Goal: Obtain resource: Download file/media

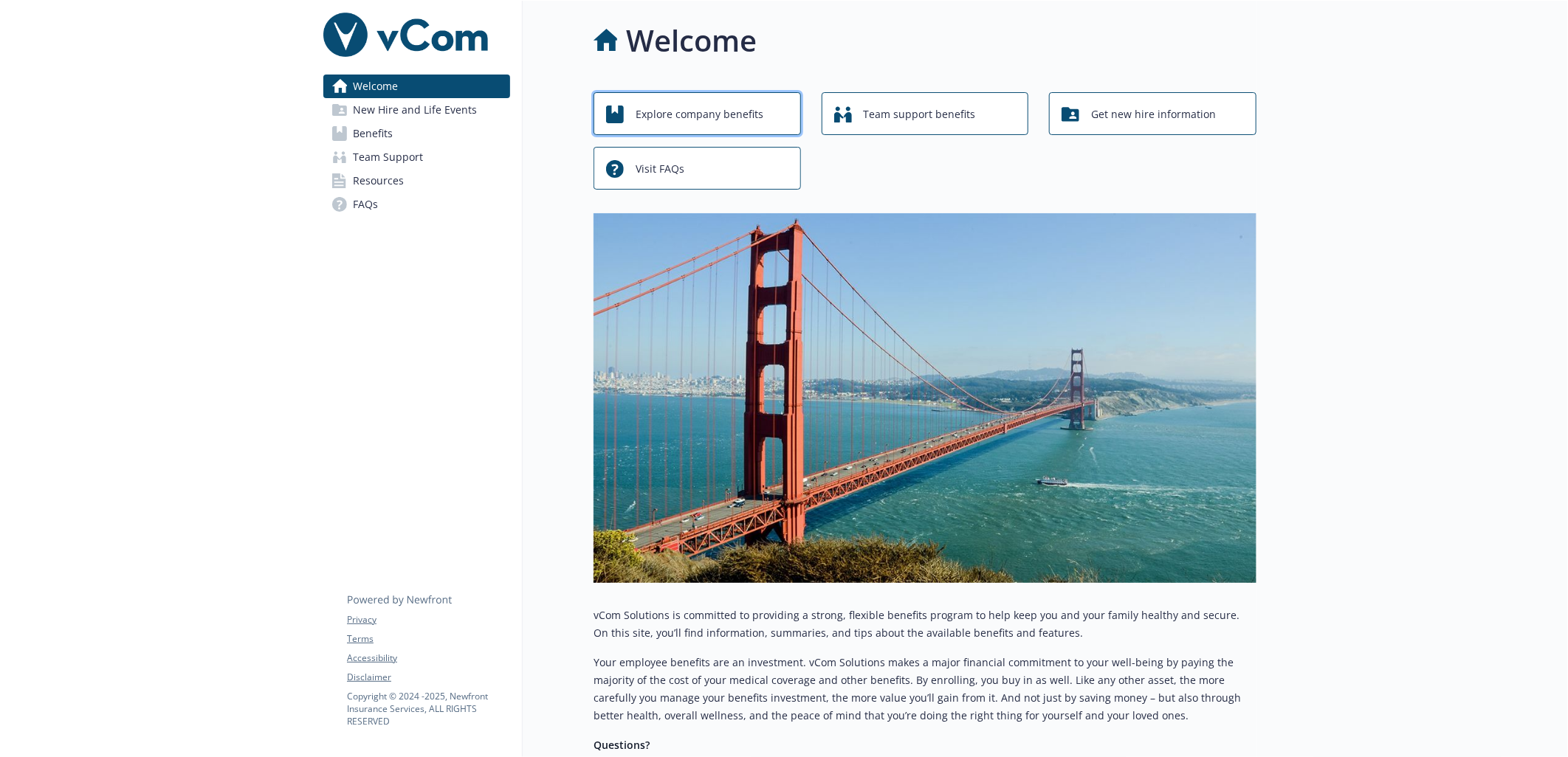
click at [727, 111] on span "Explore company benefits" at bounding box center [699, 114] width 128 height 28
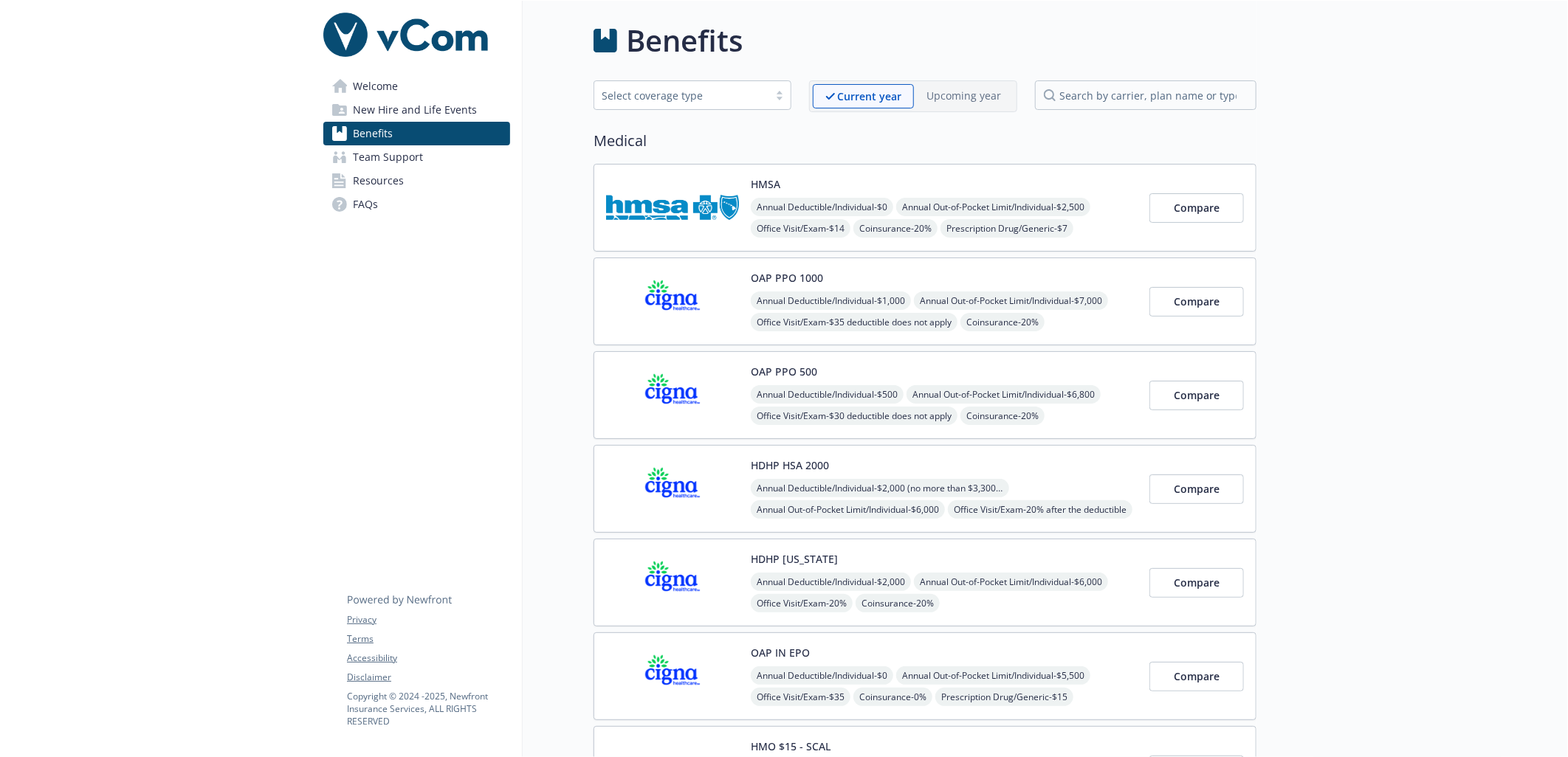
click at [803, 465] on button "HDHP HSA 2000" at bounding box center [790, 465] width 78 height 16
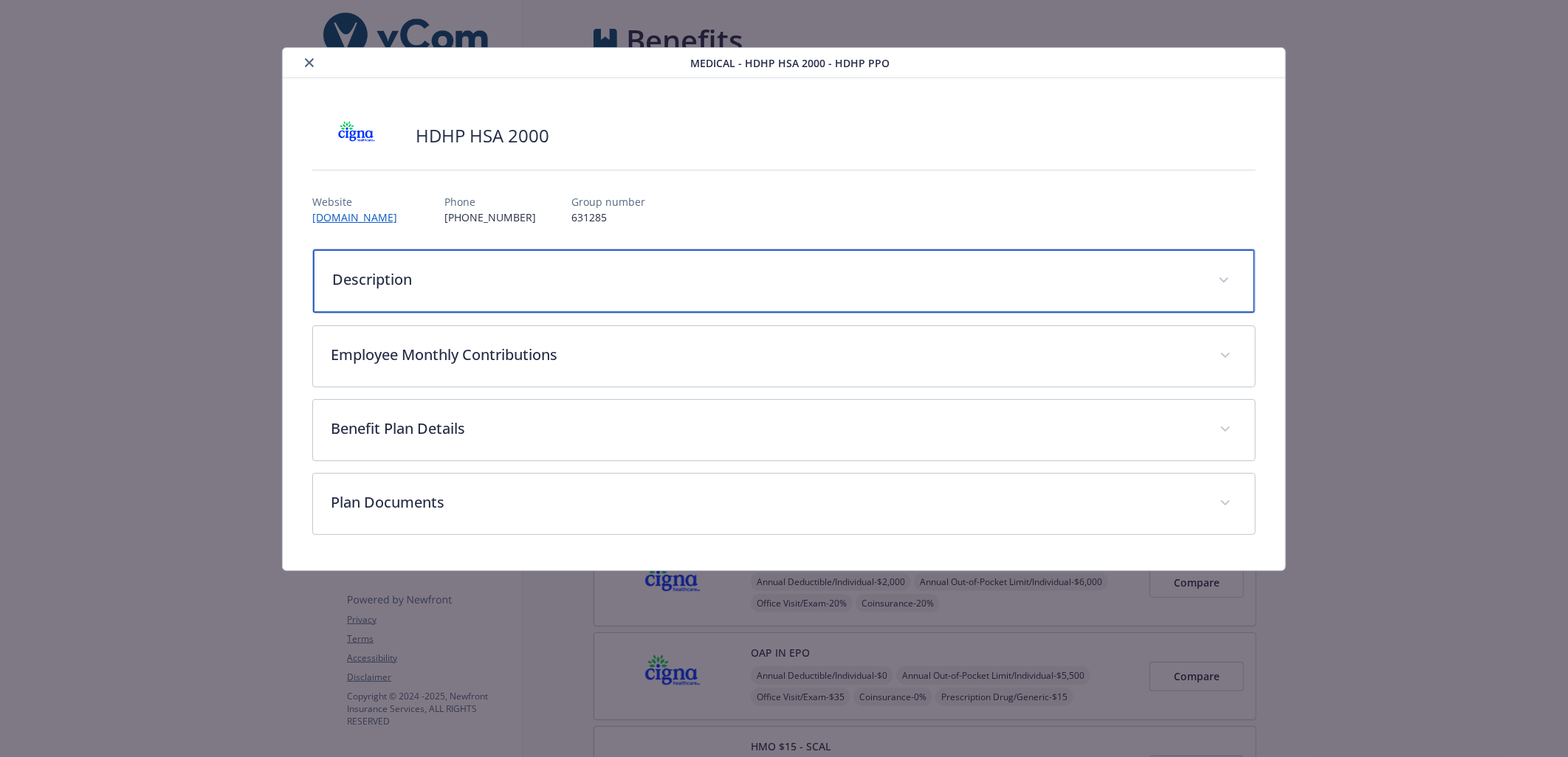
click at [408, 270] on p "Description" at bounding box center [766, 280] width 868 height 22
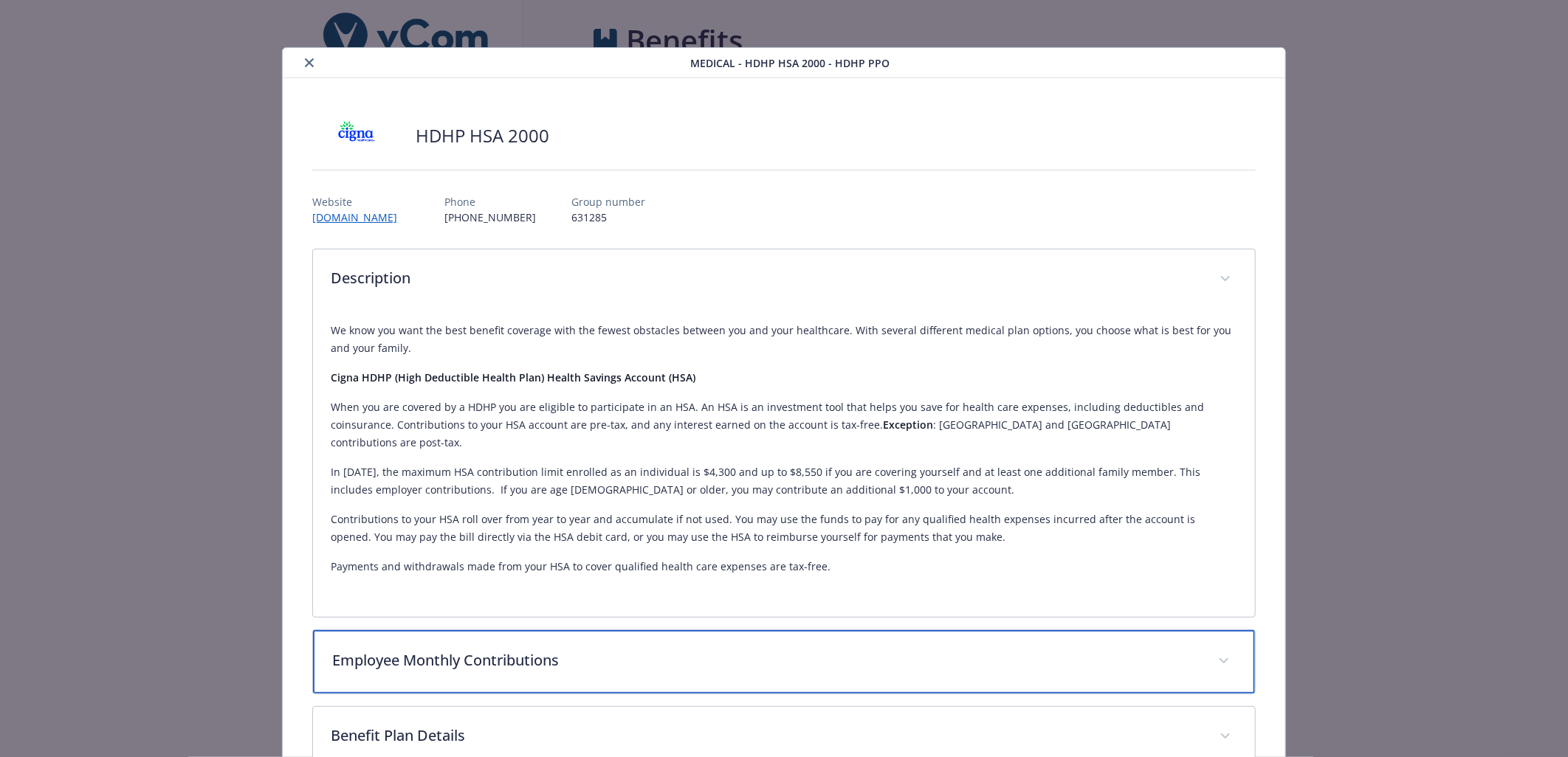
click at [1022, 649] on p "Employee Monthly Contributions" at bounding box center [766, 660] width 868 height 22
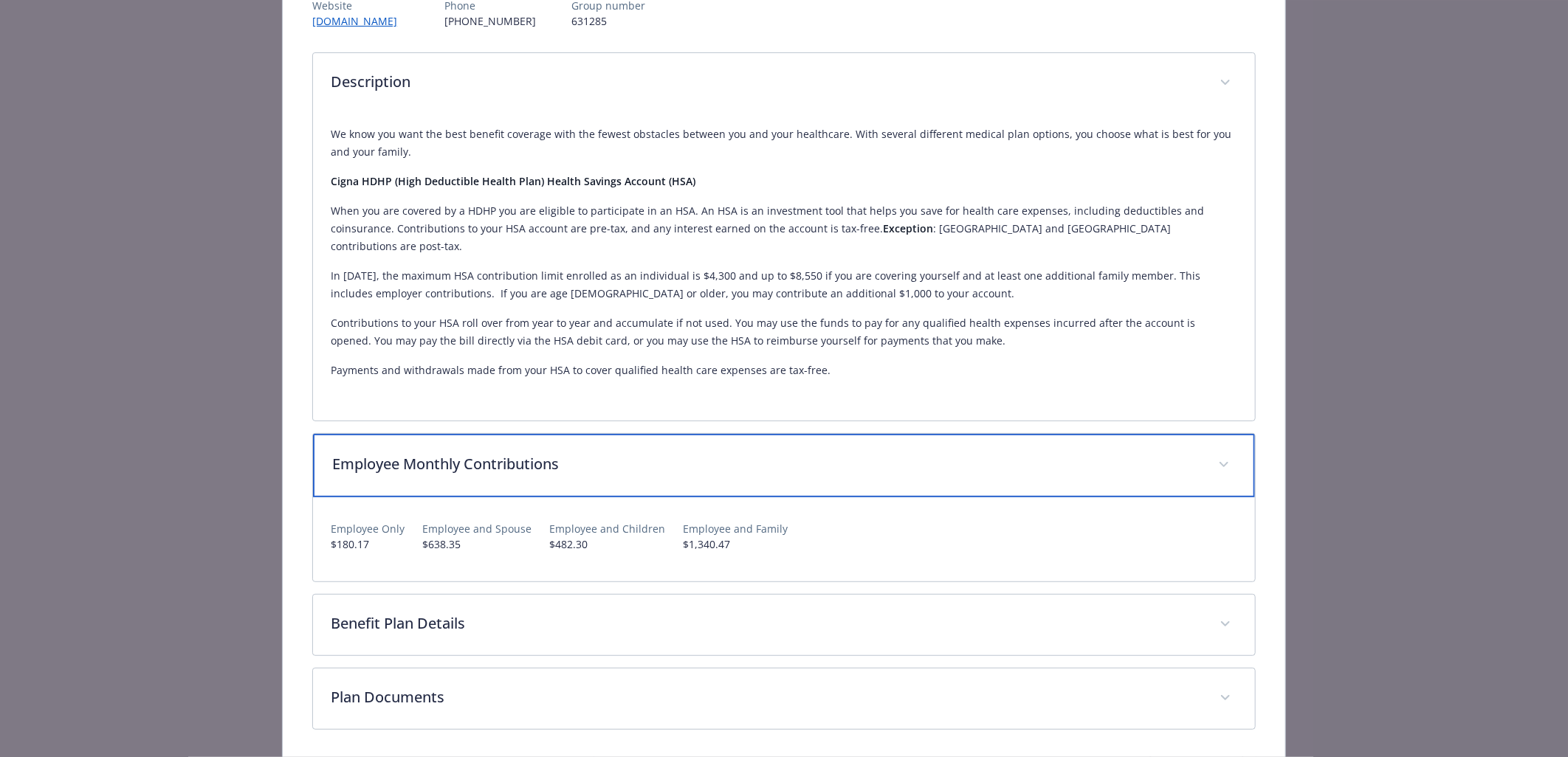
scroll to position [198, 0]
click at [946, 451] on p "Employee Monthly Contributions" at bounding box center [766, 462] width 868 height 22
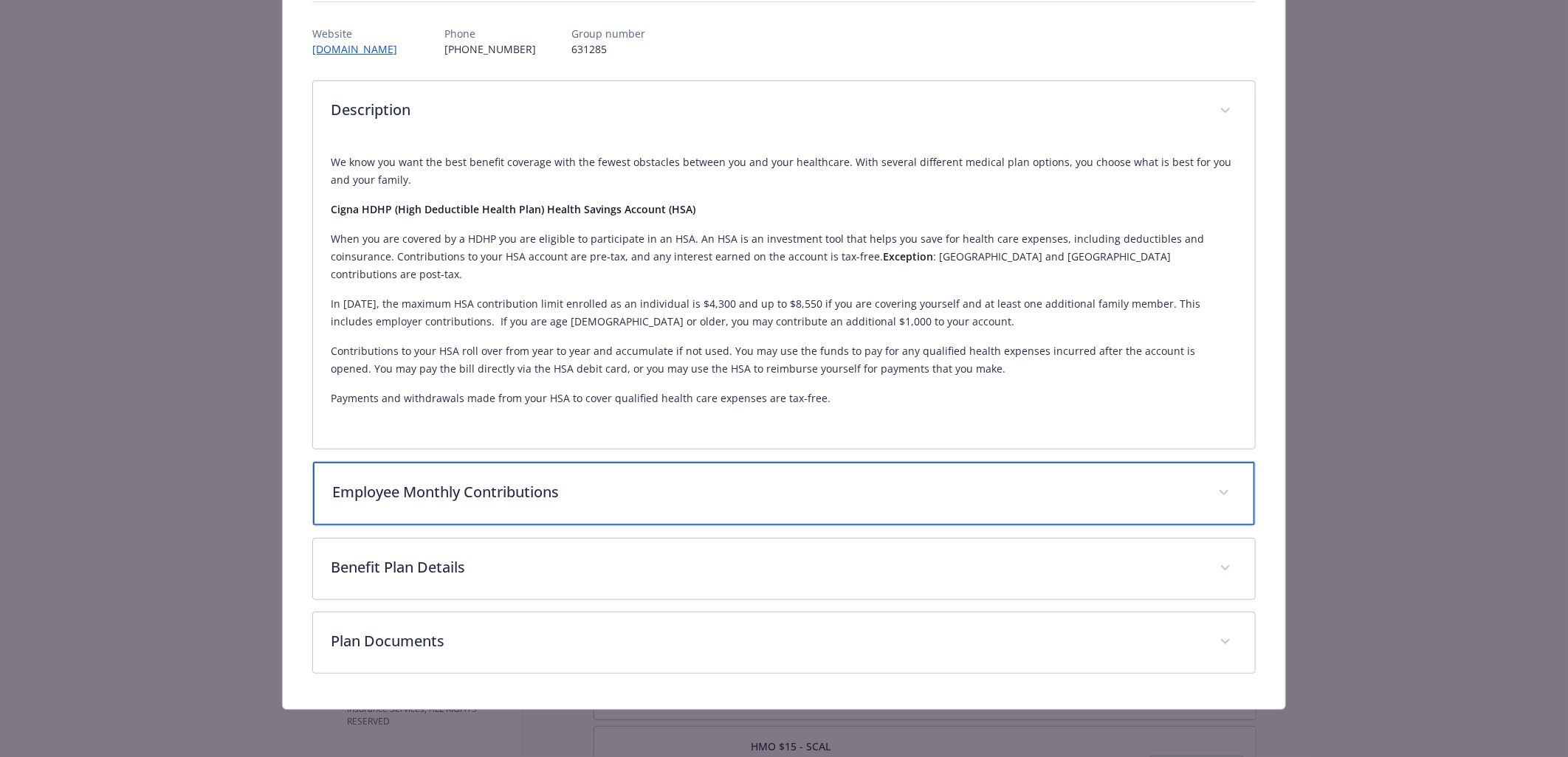
scroll to position [149, 0]
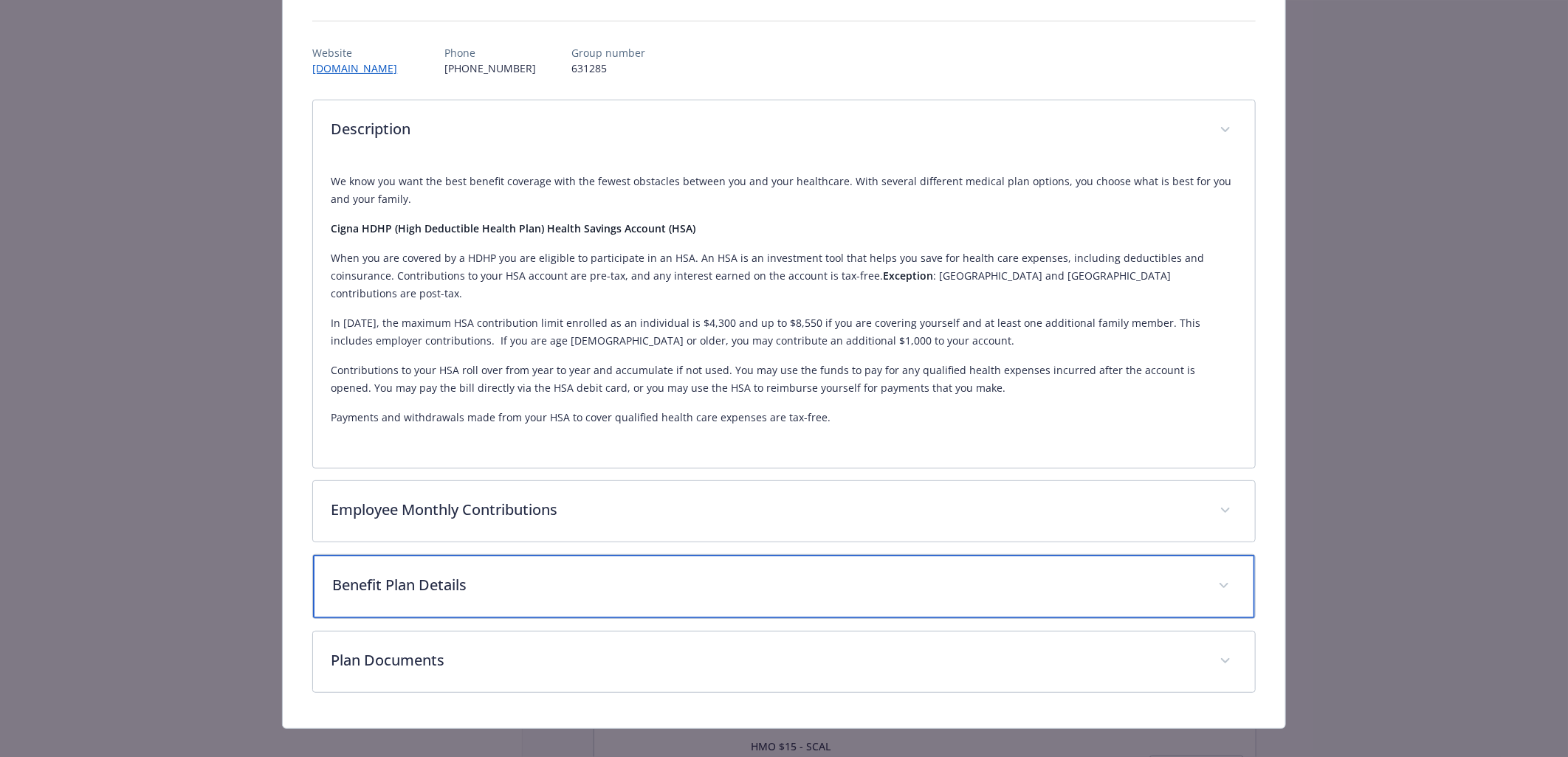
click at [737, 574] on p "Benefit Plan Details" at bounding box center [766, 585] width 868 height 22
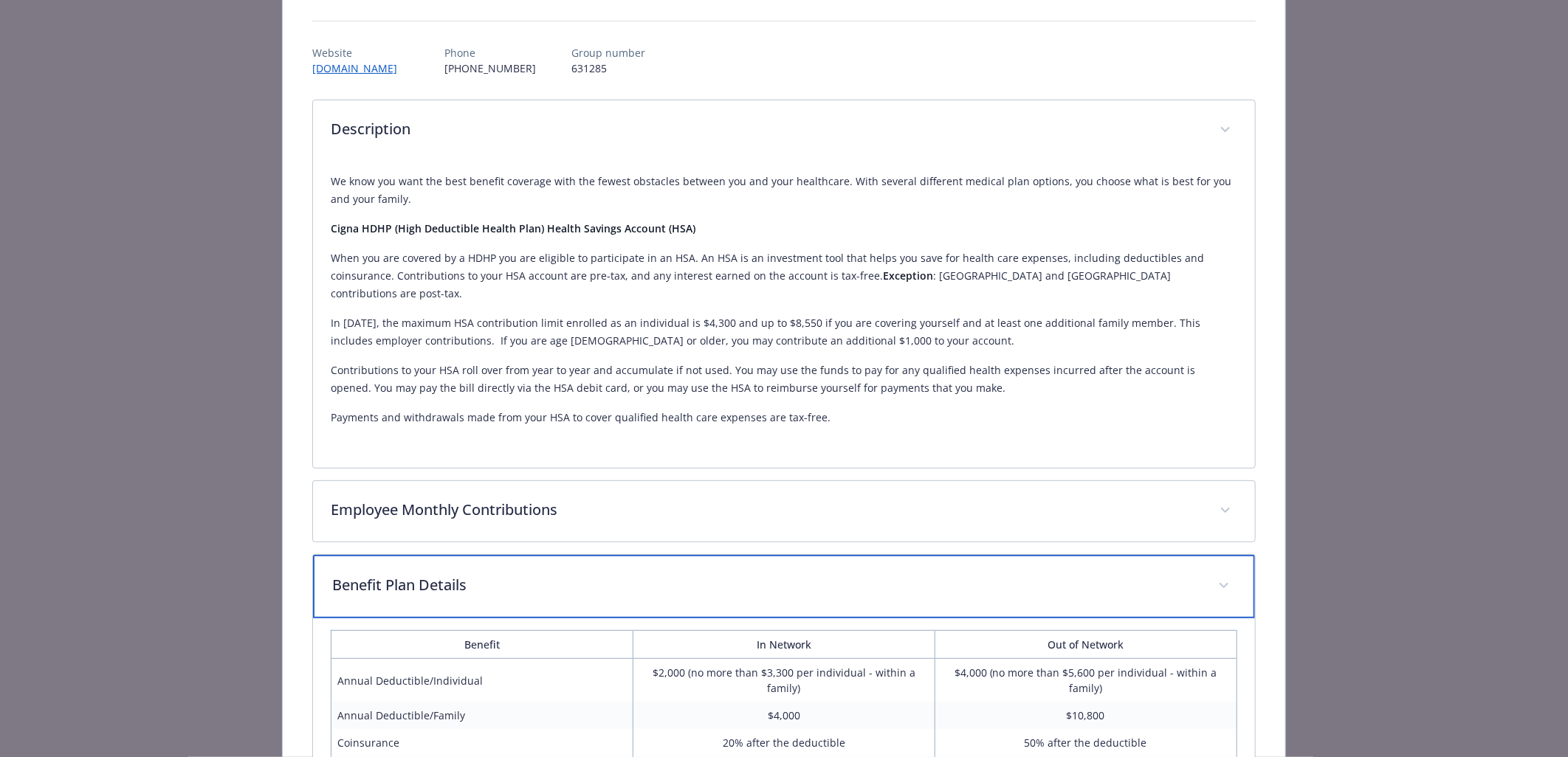
scroll to position [150, 0]
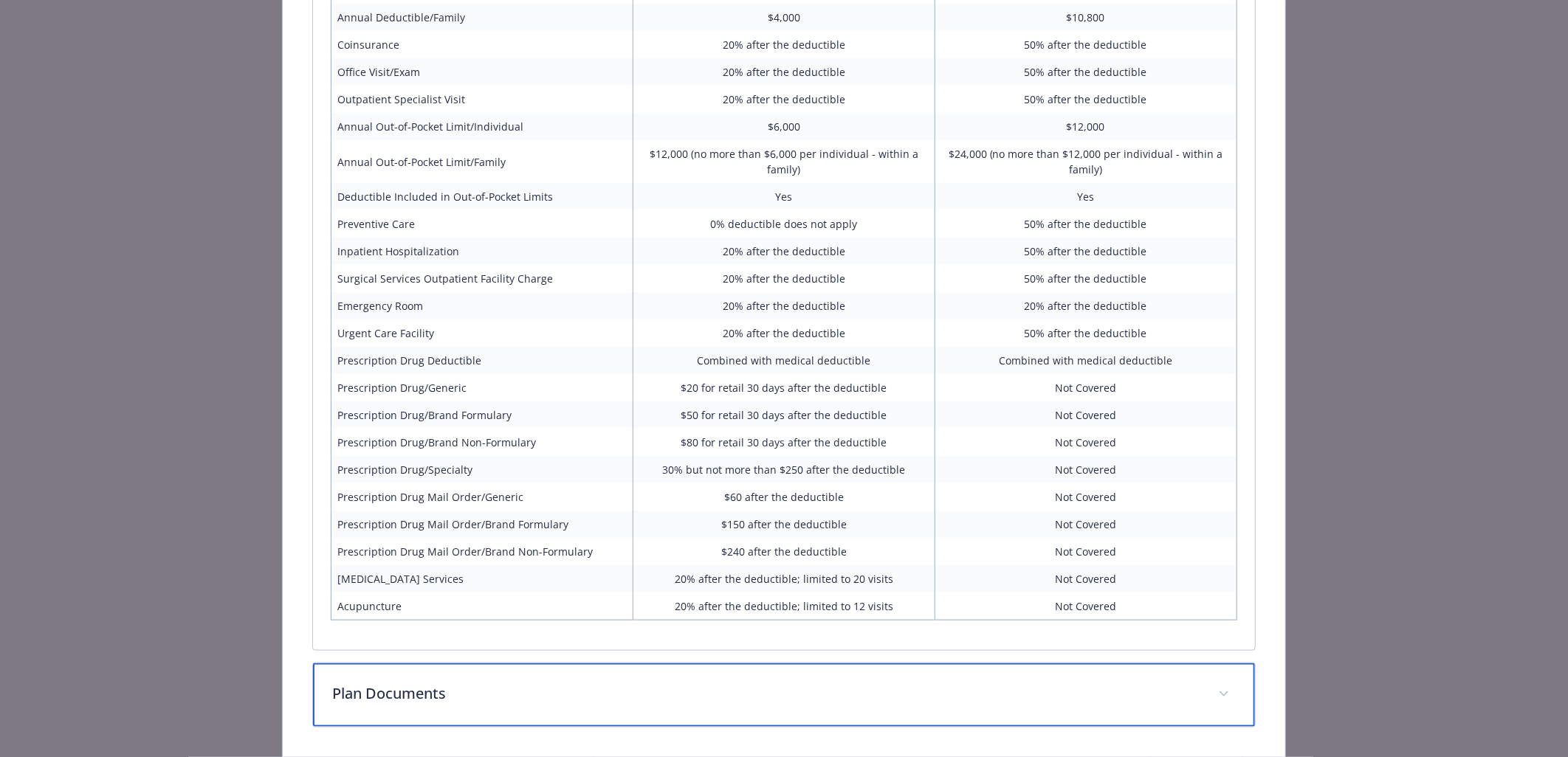
click at [998, 685] on p "Plan Documents" at bounding box center [766, 693] width 868 height 22
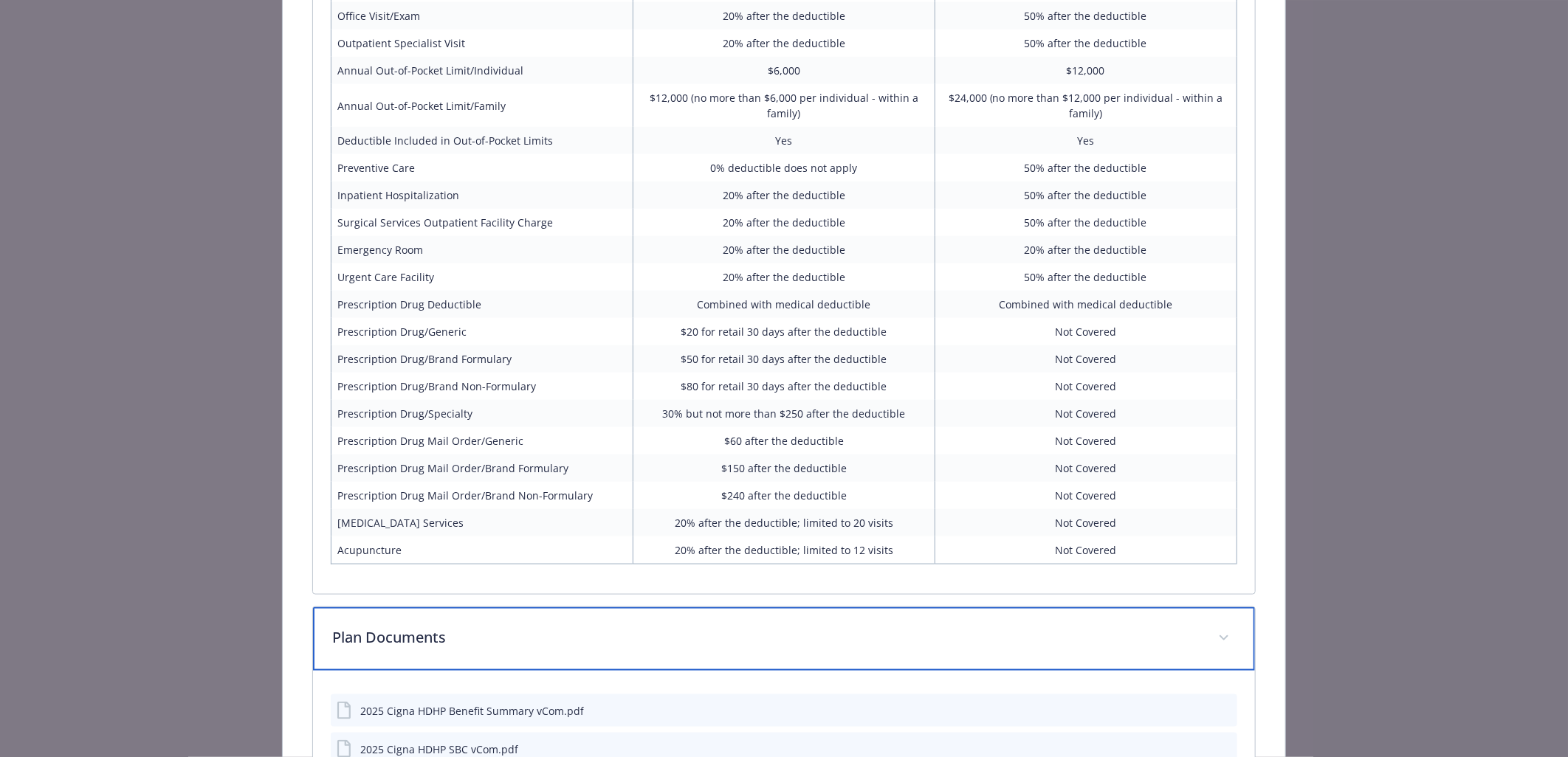
scroll to position [1042, 0]
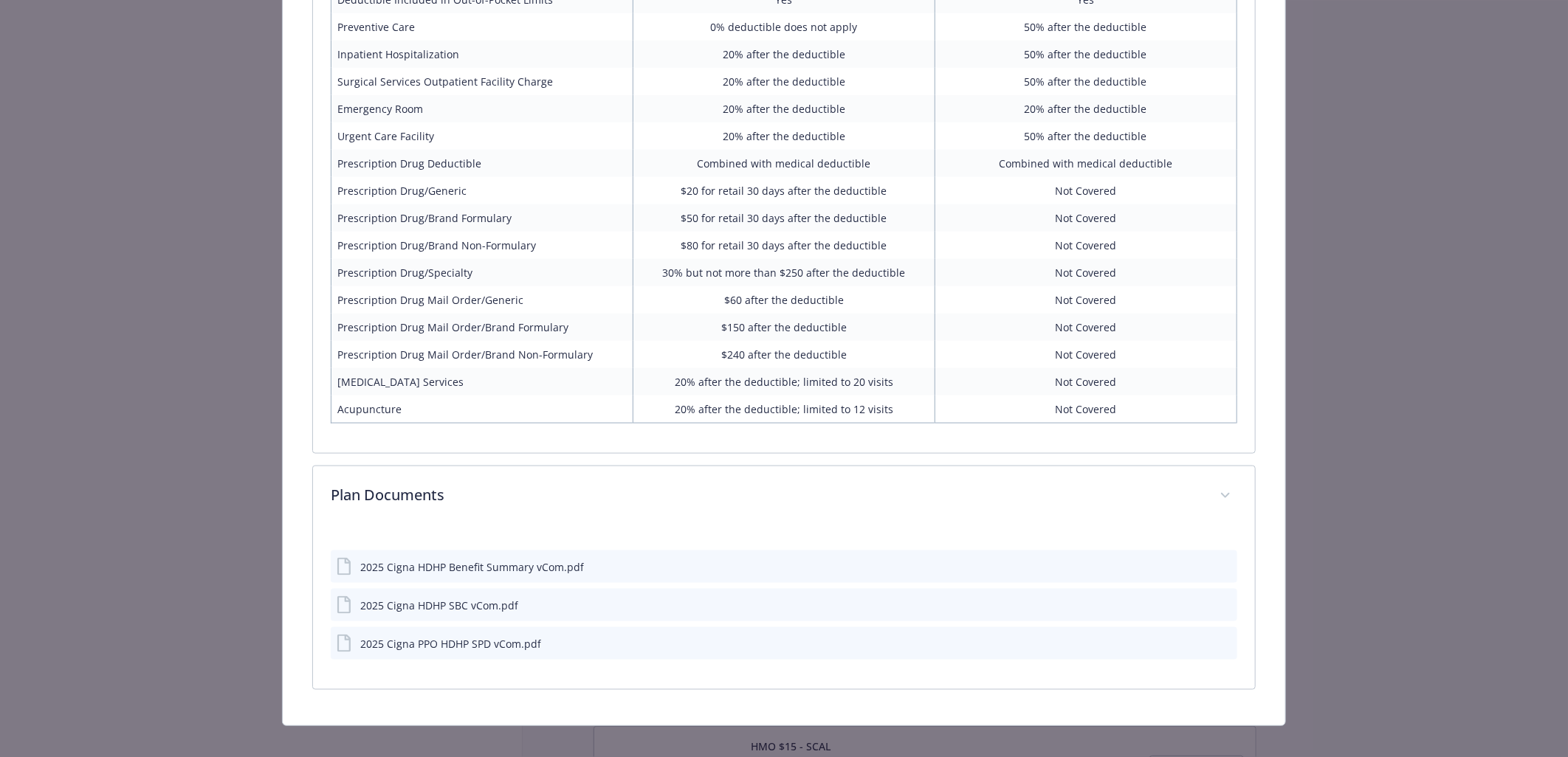
click at [822, 556] on div "2025 Cigna HDHP Benefit Summary vCom.pdf" at bounding box center [783, 566] width 906 height 32
click at [1193, 563] on icon "download file" at bounding box center [1199, 568] width 12 height 12
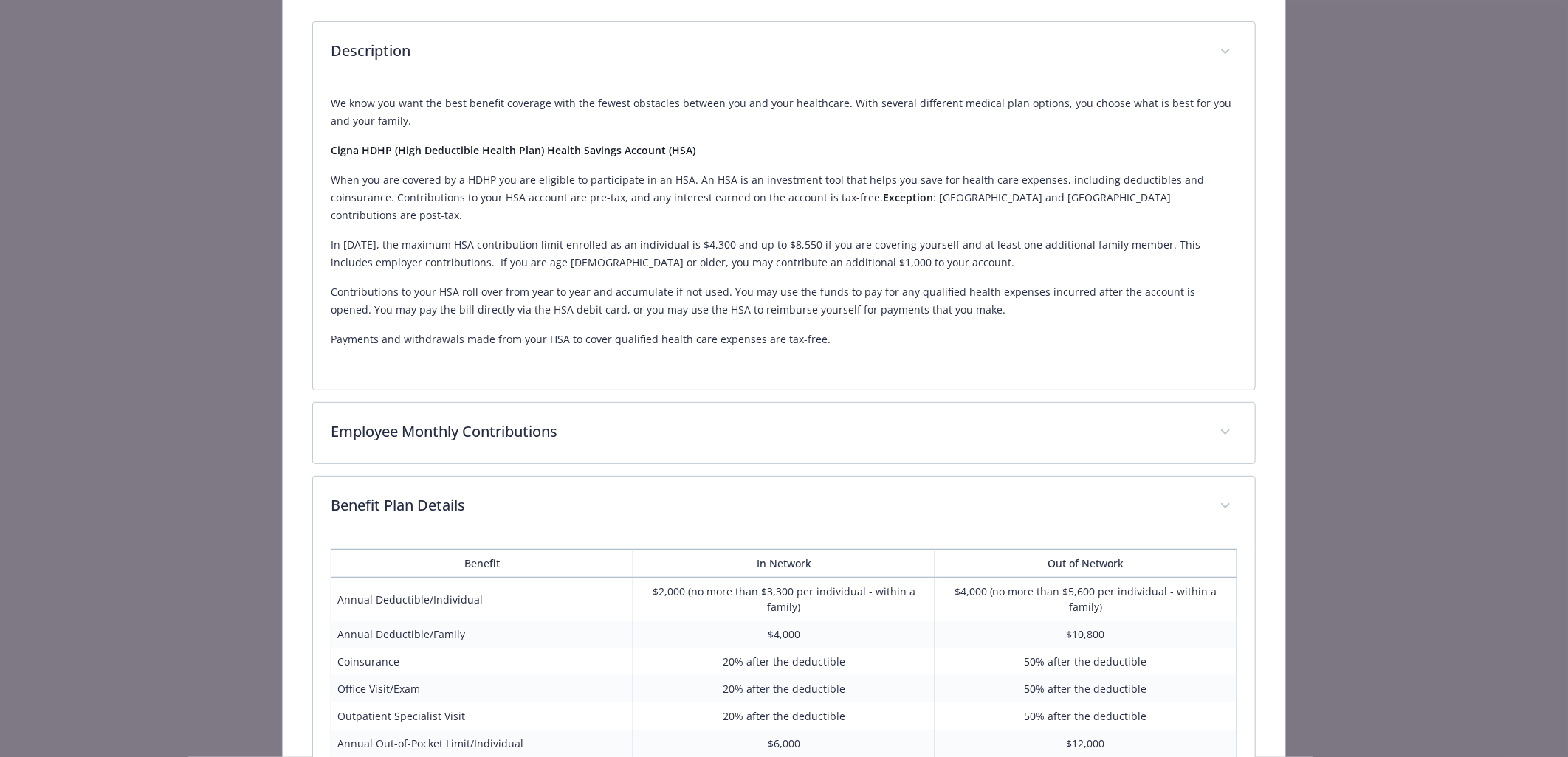
scroll to position [226, 0]
drag, startPoint x: 367, startPoint y: 223, endPoint x: 429, endPoint y: 222, distance: 62.0
click at [429, 238] on p "In [DATE], the maximum HSA contribution limit enrolled as an individual is $4,3…" at bounding box center [783, 255] width 906 height 35
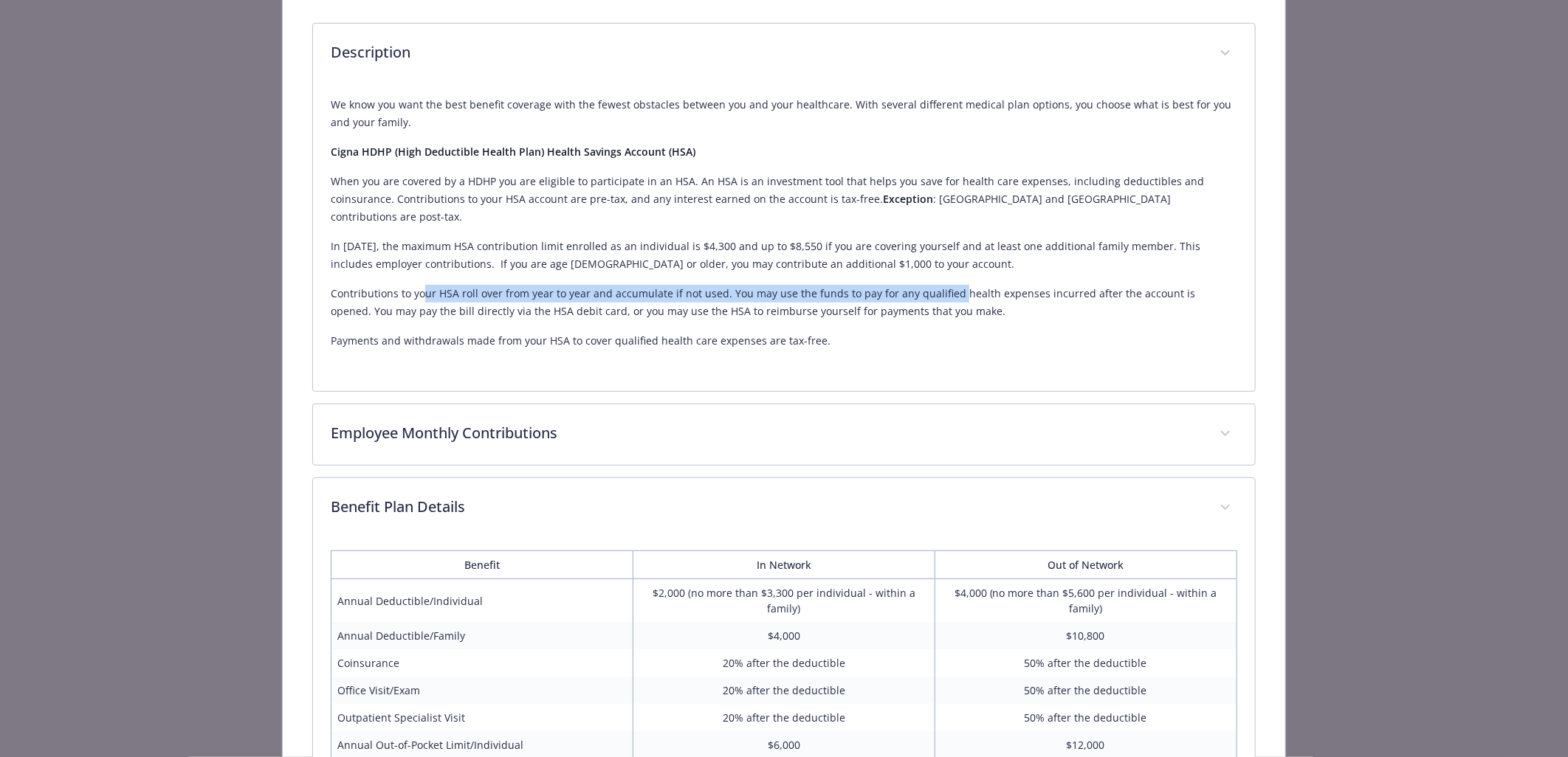
drag, startPoint x: 432, startPoint y: 275, endPoint x: 950, endPoint y: 268, distance: 518.0
click at [950, 285] on p "Contributions to your HSA roll over from year to year and accumulate if not use…" at bounding box center [783, 302] width 906 height 35
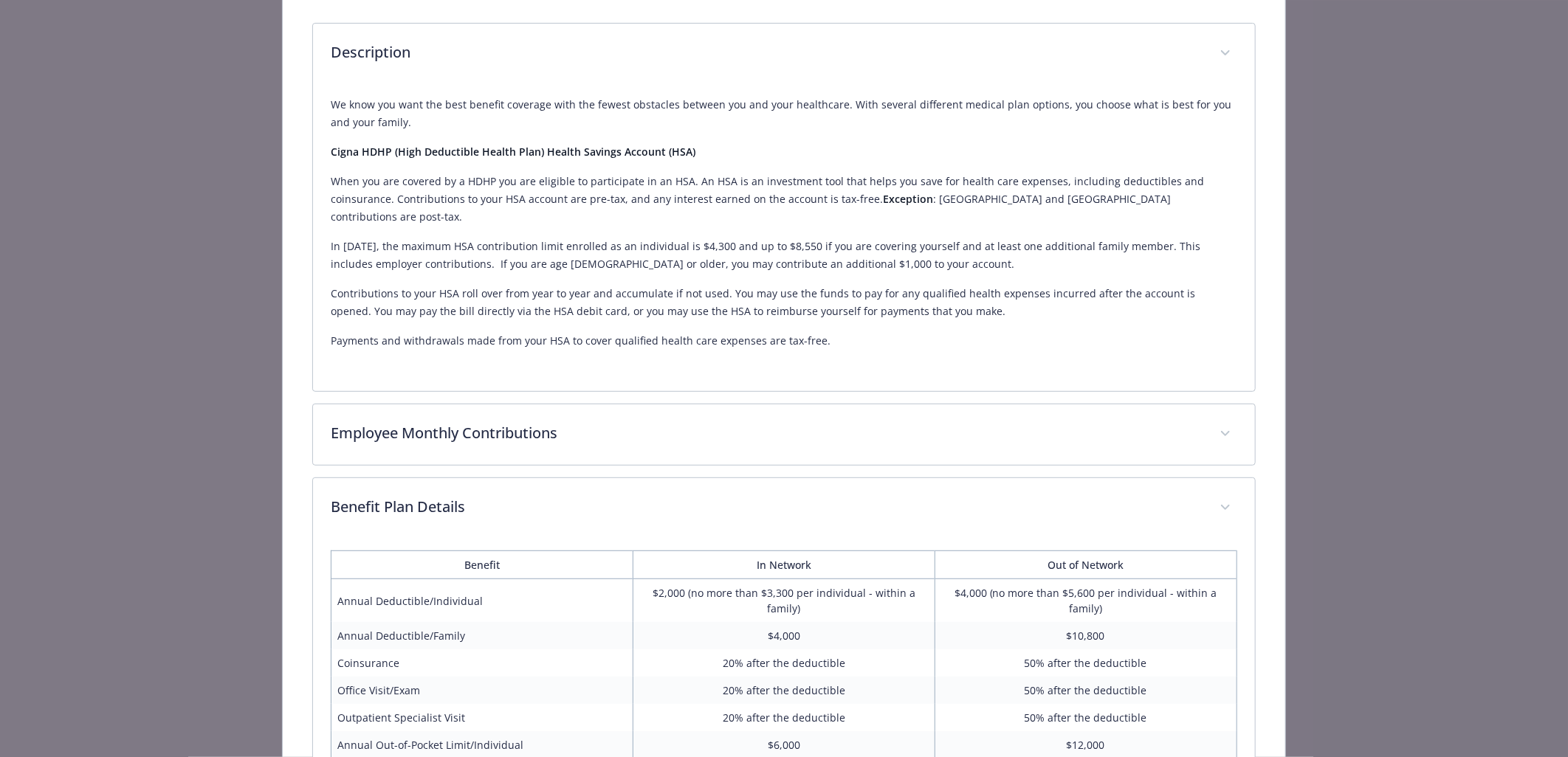
drag, startPoint x: 950, startPoint y: 268, endPoint x: 950, endPoint y: 289, distance: 21.0
click at [950, 289] on p "Contributions to your HSA roll over from year to year and accumulate if not use…" at bounding box center [783, 302] width 906 height 35
drag, startPoint x: 380, startPoint y: 288, endPoint x: 691, endPoint y: 297, distance: 311.1
click at [691, 297] on p "Contributions to your HSA roll over from year to year and accumulate if not use…" at bounding box center [783, 302] width 906 height 35
drag, startPoint x: 691, startPoint y: 297, endPoint x: 508, endPoint y: 311, distance: 183.5
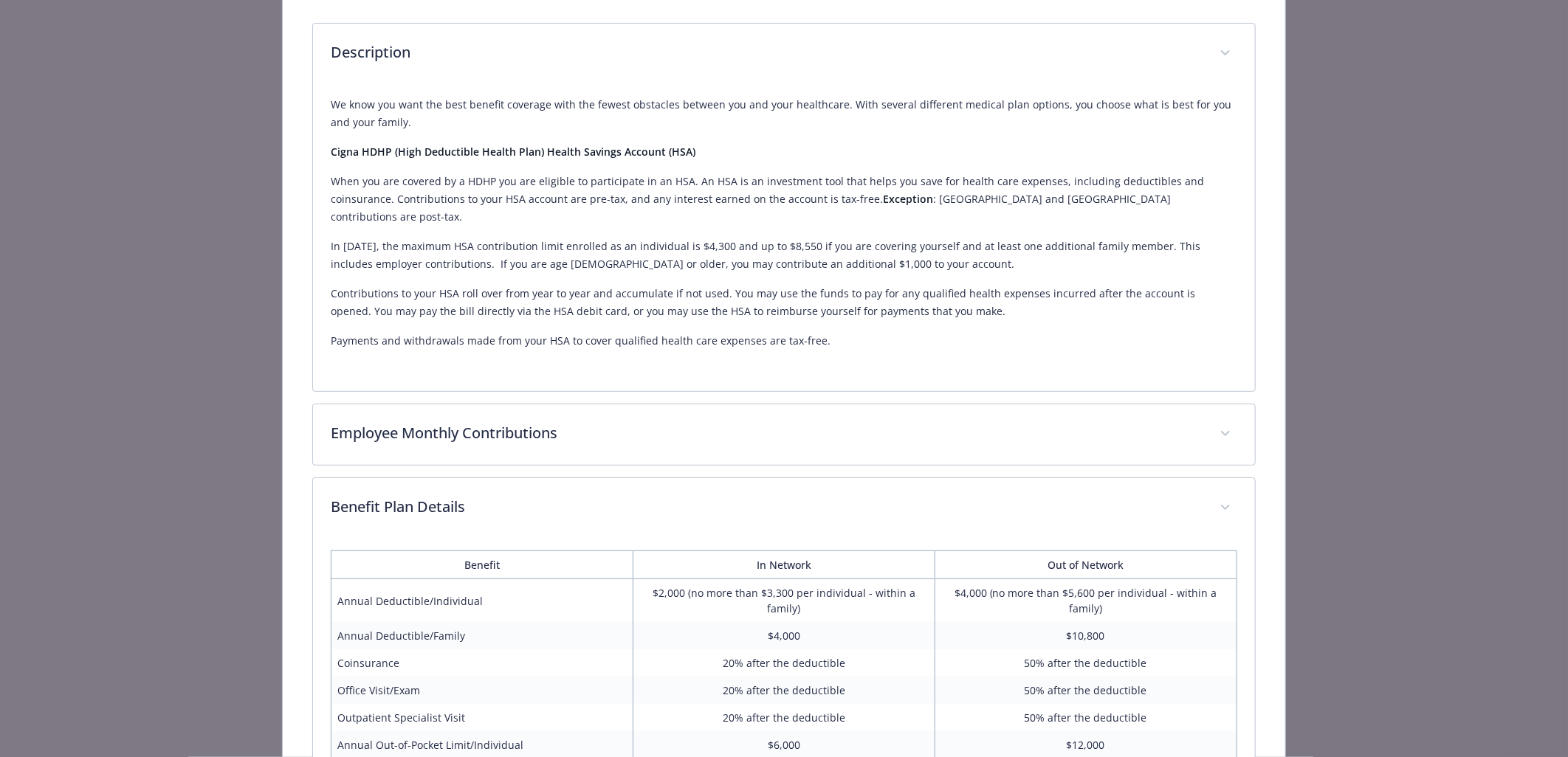
click at [508, 311] on div "We know you want the best benefit coverage with the fewest obstacles between yo…" at bounding box center [783, 223] width 906 height 254
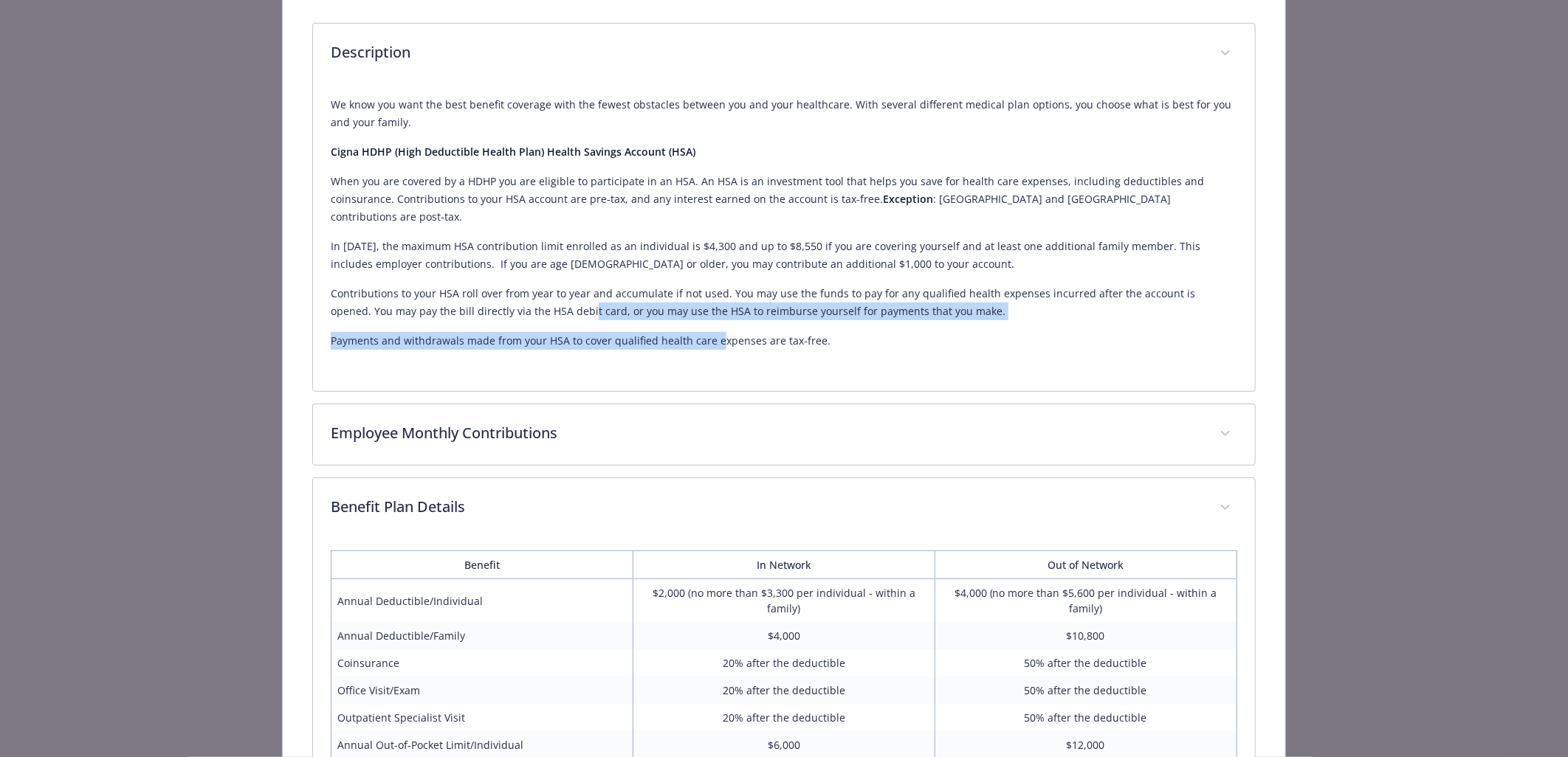
drag, startPoint x: 544, startPoint y: 293, endPoint x: 712, endPoint y: 304, distance: 168.4
click at [712, 304] on div "We know you want the best benefit coverage with the fewest obstacles between yo…" at bounding box center [783, 223] width 906 height 254
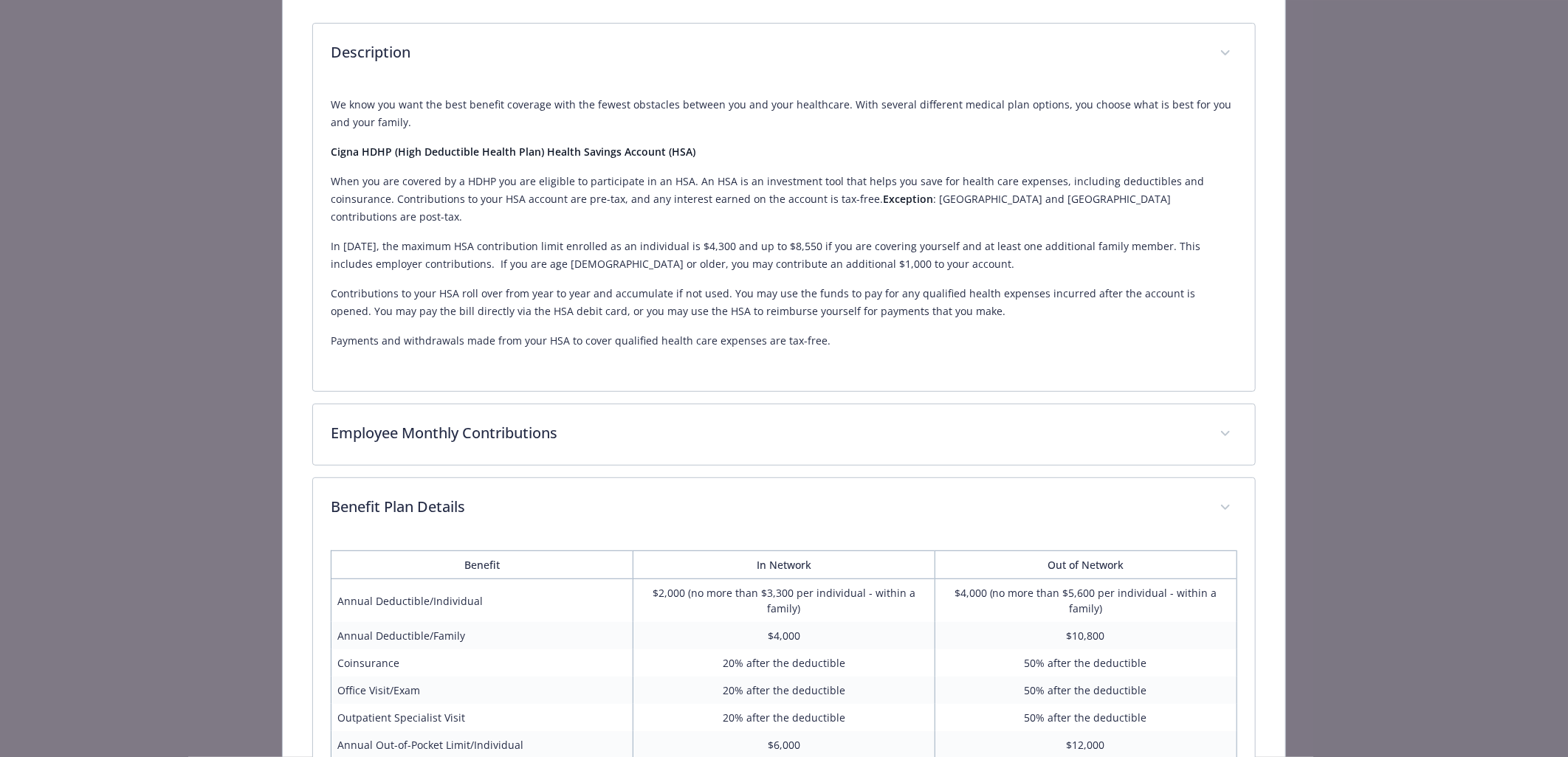
drag, startPoint x: 712, startPoint y: 304, endPoint x: 728, endPoint y: 327, distance: 28.0
click at [728, 332] on p "Payments and withdrawals made from your HSA to cover qualified health care expe…" at bounding box center [783, 341] width 906 height 17
